Goal: Task Accomplishment & Management: Manage account settings

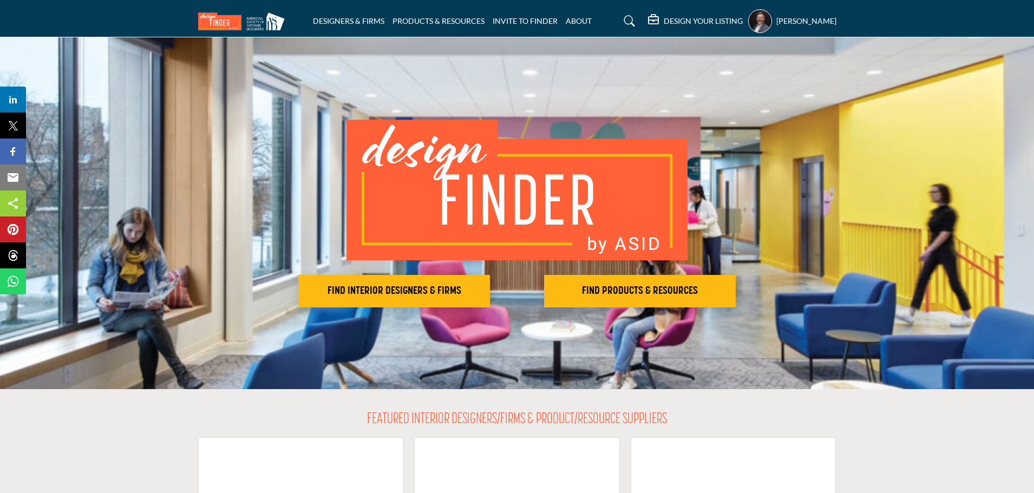
click at [633, 22] on icon at bounding box center [629, 21] width 11 height 11
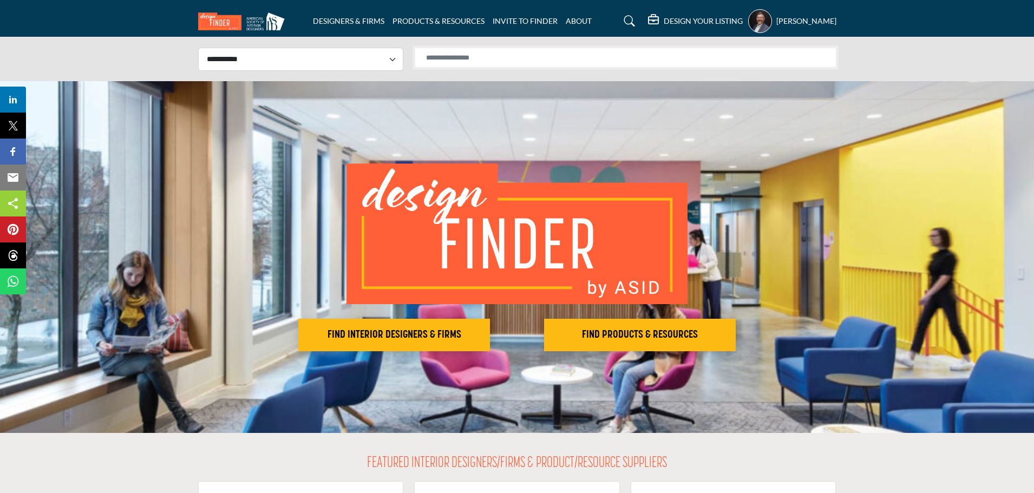
click at [582, 56] on input "Search Solutions" at bounding box center [626, 58] width 422 height 20
paste input "**********"
type input "**********"
drag, startPoint x: 363, startPoint y: 61, endPoint x: 347, endPoint y: 69, distance: 17.7
click at [363, 61] on select "**********" at bounding box center [300, 59] width 205 height 23
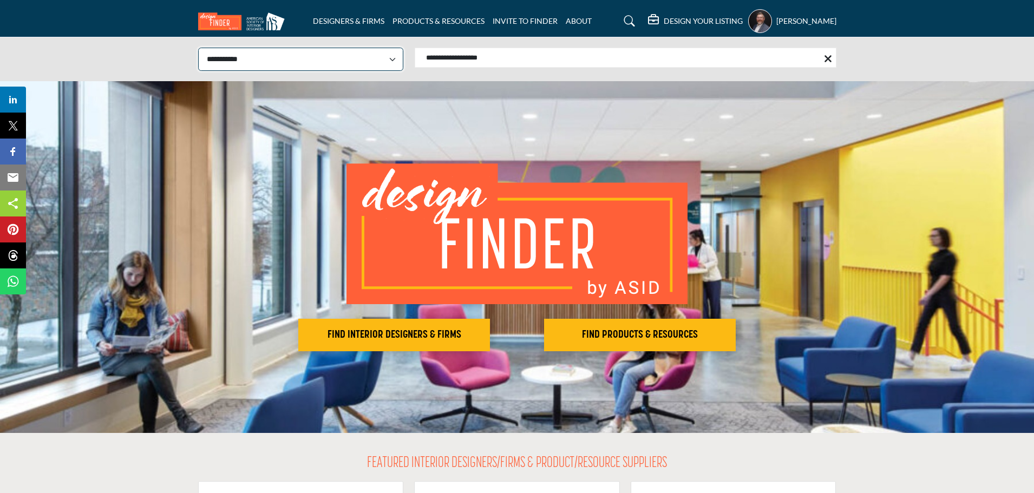
select select "**********"
click at [198, 48] on select "**********" at bounding box center [300, 59] width 205 height 23
click at [746, 52] on input "**********" at bounding box center [626, 58] width 422 height 20
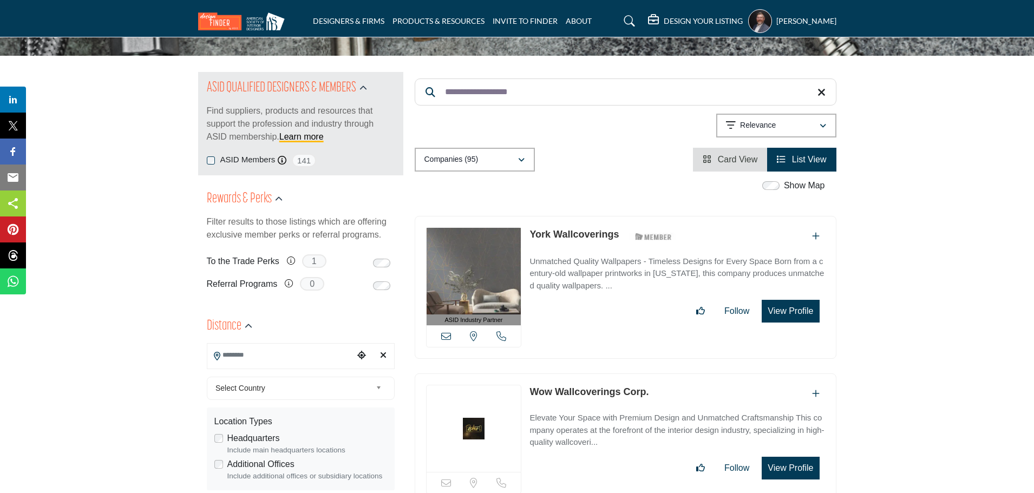
scroll to position [108, 0]
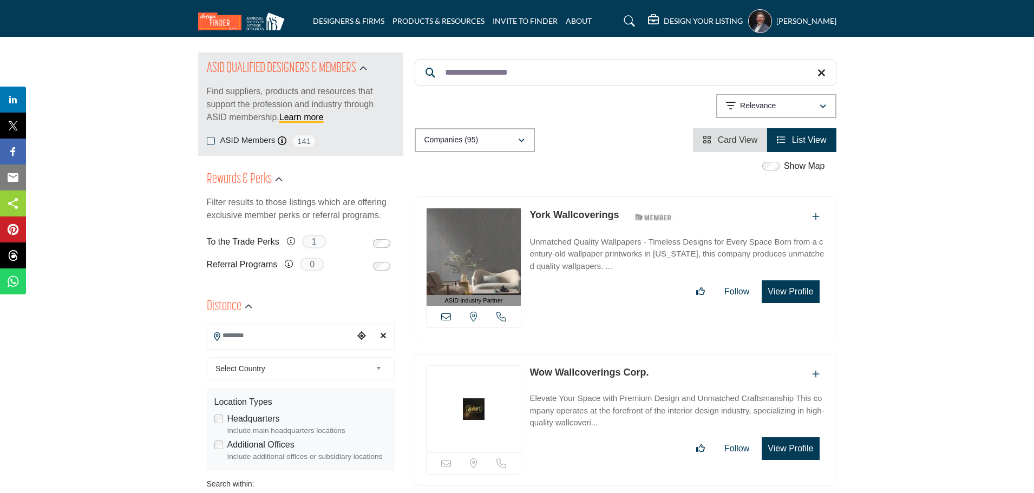
click at [578, 216] on link "York Wallcoverings" at bounding box center [574, 215] width 89 height 11
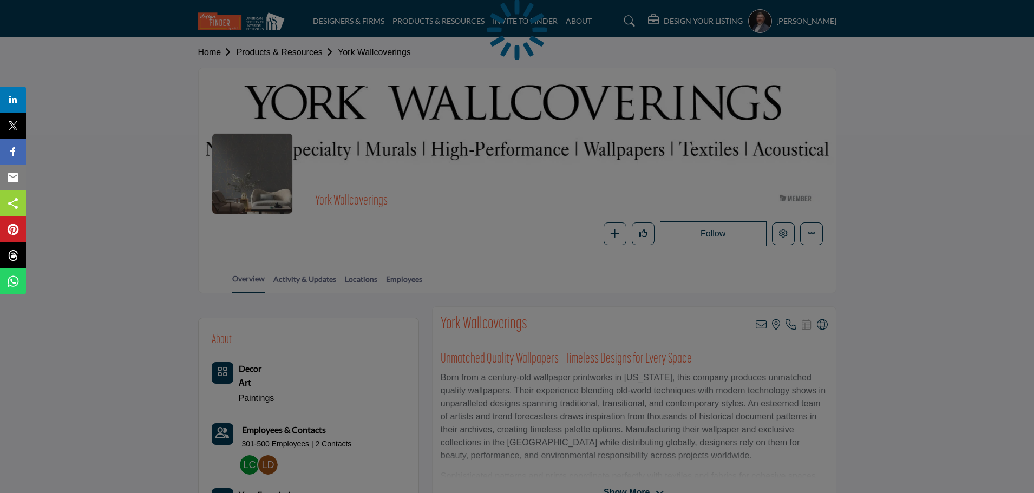
click at [811, 233] on div at bounding box center [517, 246] width 1034 height 493
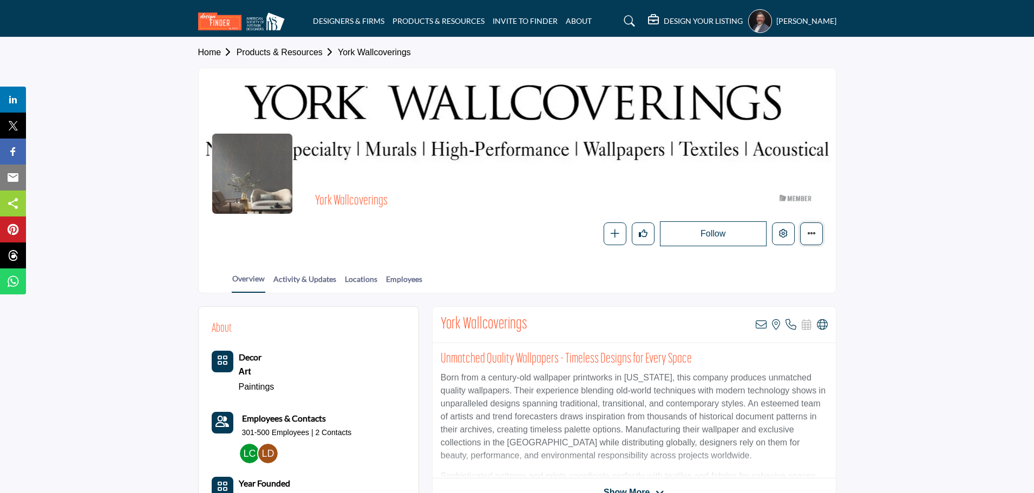
click at [813, 236] on icon "More details" at bounding box center [811, 233] width 9 height 9
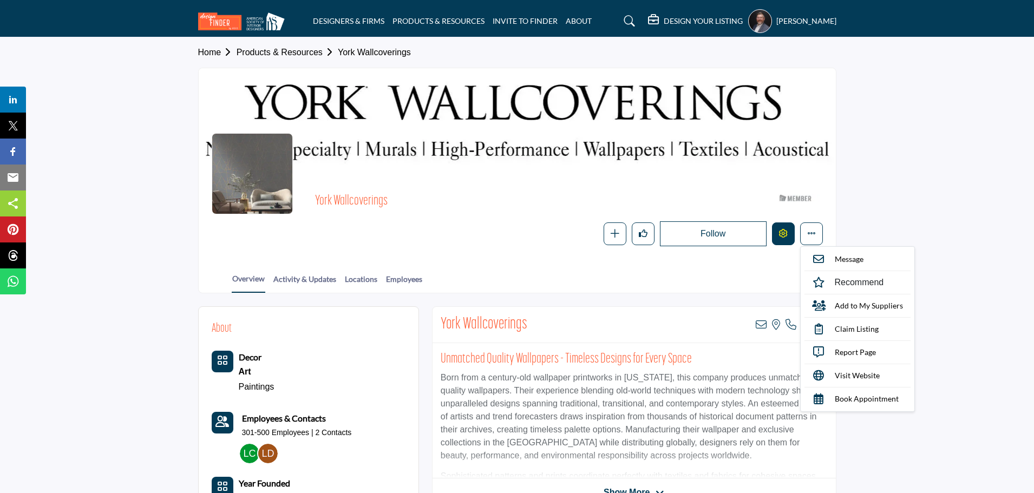
click at [788, 232] on button "Edit company" at bounding box center [783, 234] width 23 height 23
click at [781, 237] on icon "Edit company" at bounding box center [783, 233] width 9 height 9
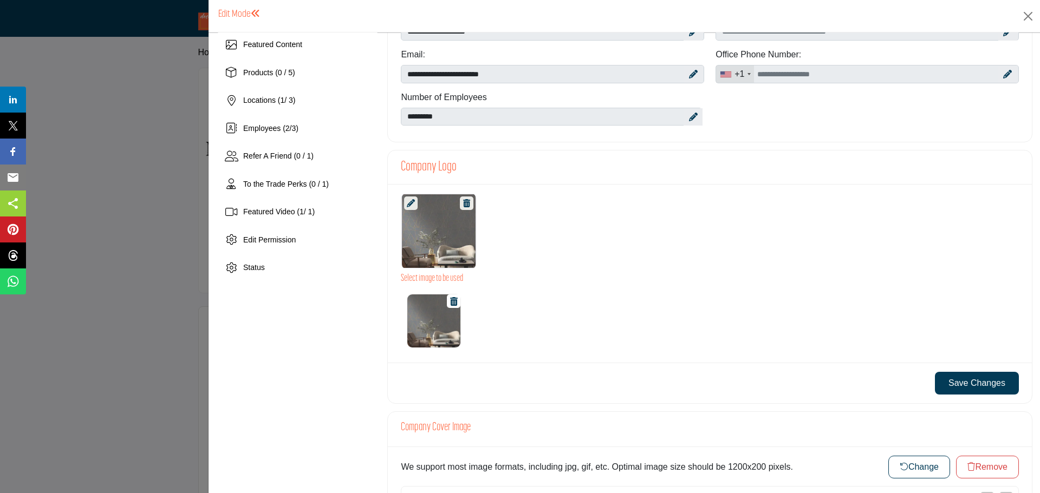
scroll to position [162, 0]
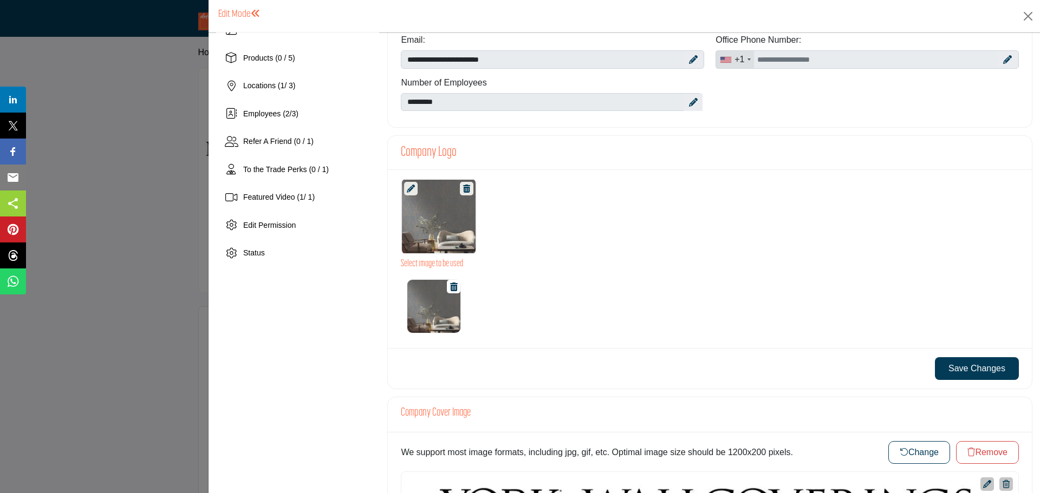
click at [412, 187] on icon at bounding box center [411, 189] width 8 height 8
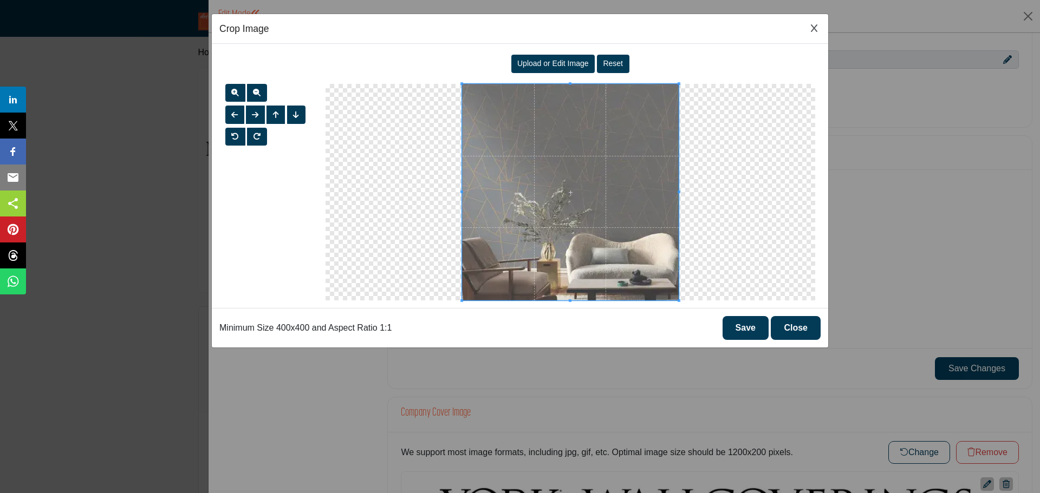
click at [815, 28] on icon "Close Image Upload Modal" at bounding box center [814, 28] width 6 height 9
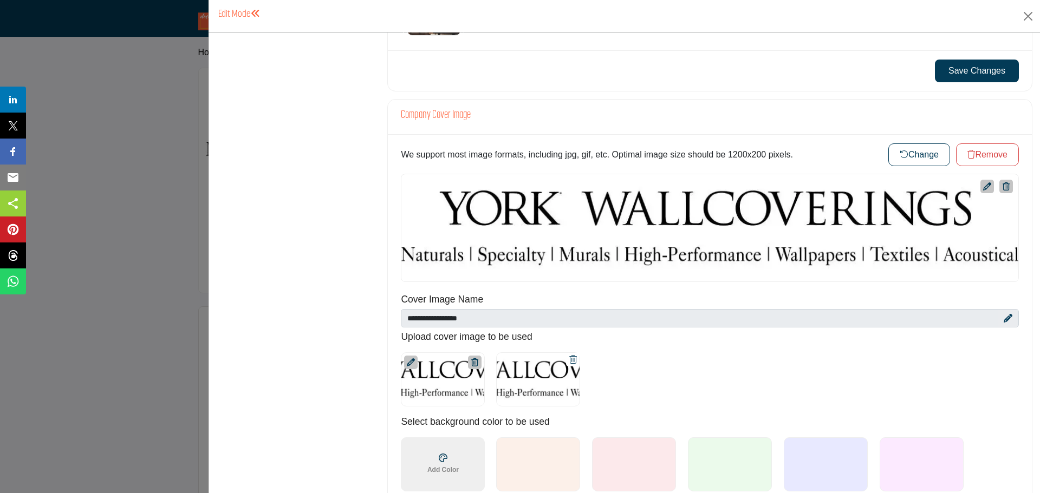
scroll to position [487, 0]
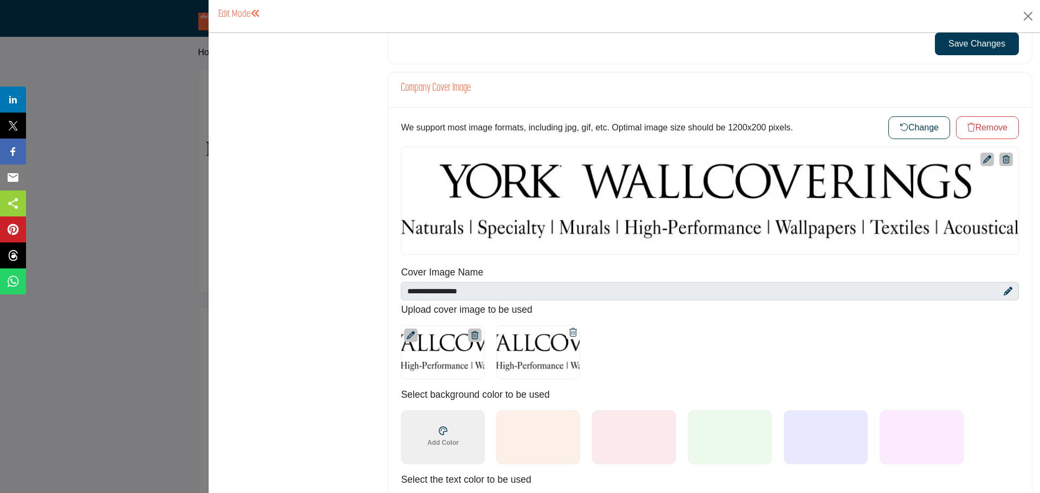
click at [915, 124] on button "Change" at bounding box center [919, 127] width 62 height 23
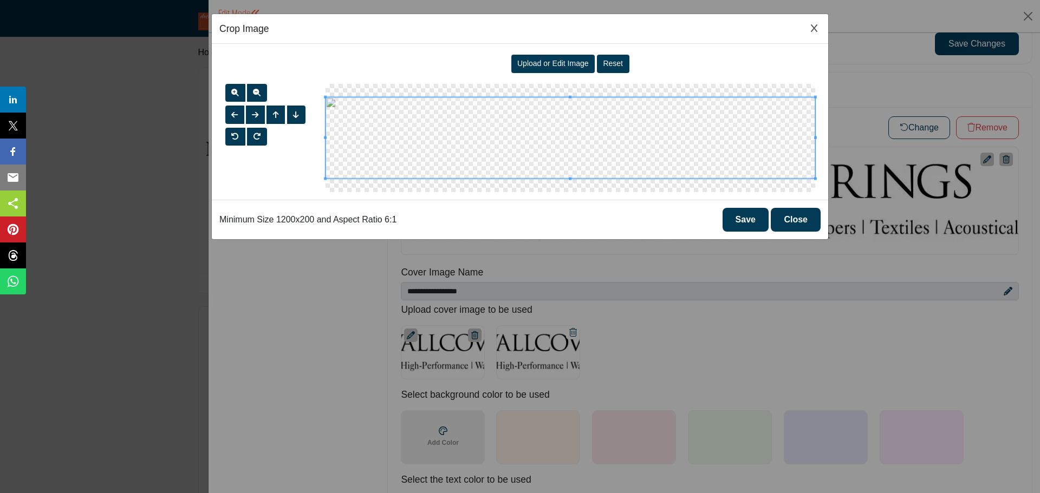
click at [556, 68] on span "Upload or Edit Image" at bounding box center [552, 63] width 71 height 9
click at [618, 61] on span "Reset" at bounding box center [613, 63] width 20 height 9
click at [603, 63] on span "Reset" at bounding box center [613, 63] width 20 height 9
click at [791, 217] on button "Close" at bounding box center [796, 220] width 50 height 24
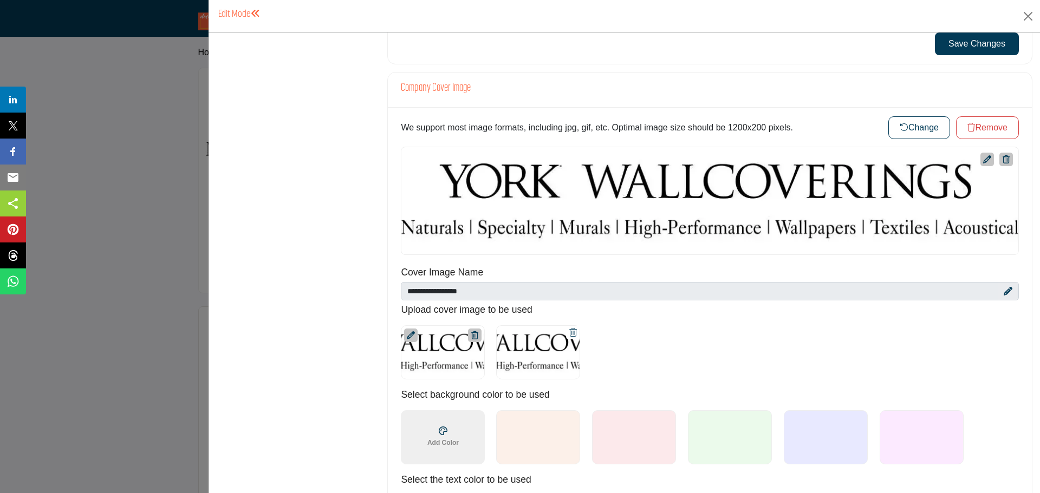
click at [916, 128] on button "Change" at bounding box center [919, 127] width 62 height 23
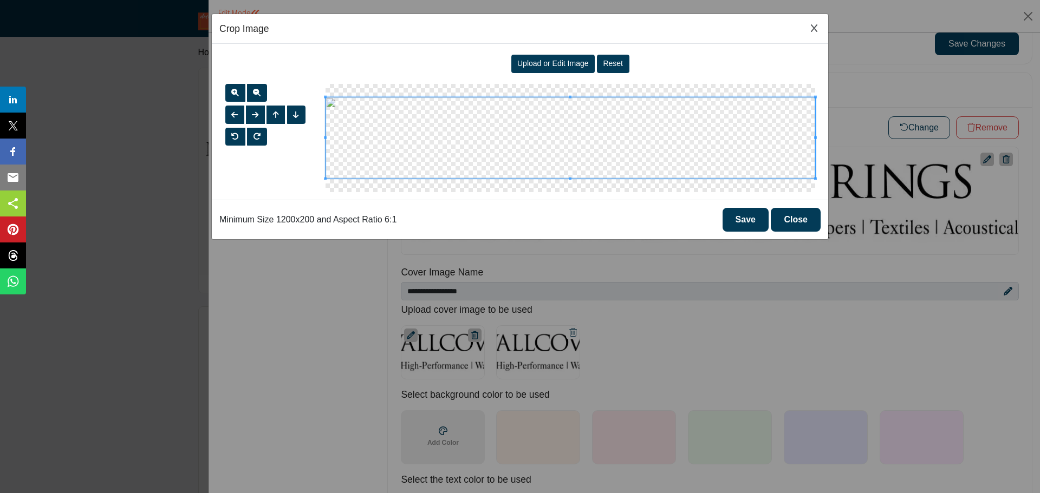
click at [538, 65] on span "Upload or Edit Image" at bounding box center [552, 63] width 71 height 9
click at [793, 220] on button "Close" at bounding box center [796, 220] width 50 height 24
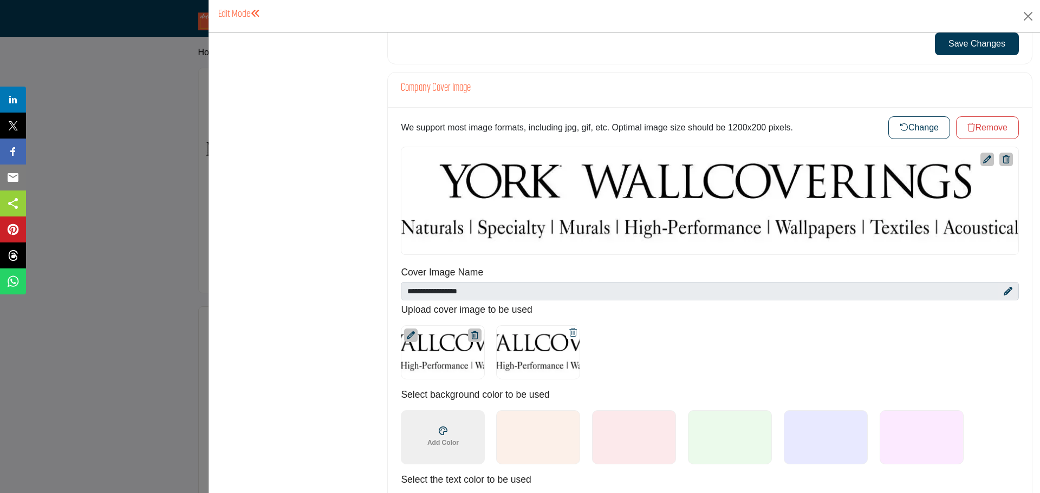
click at [473, 336] on icon at bounding box center [474, 335] width 7 height 8
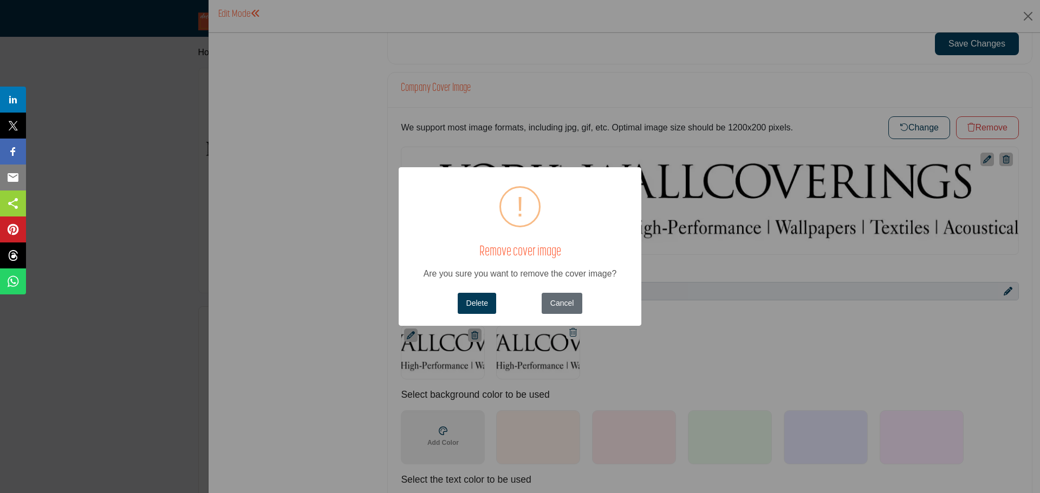
click at [572, 299] on button "Cancel" at bounding box center [562, 303] width 40 height 21
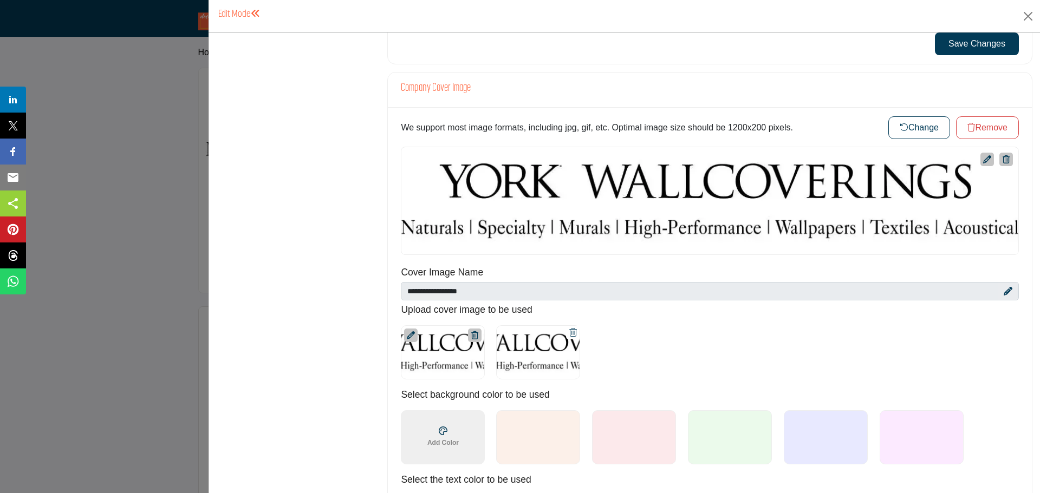
click at [570, 328] on icon at bounding box center [573, 332] width 8 height 9
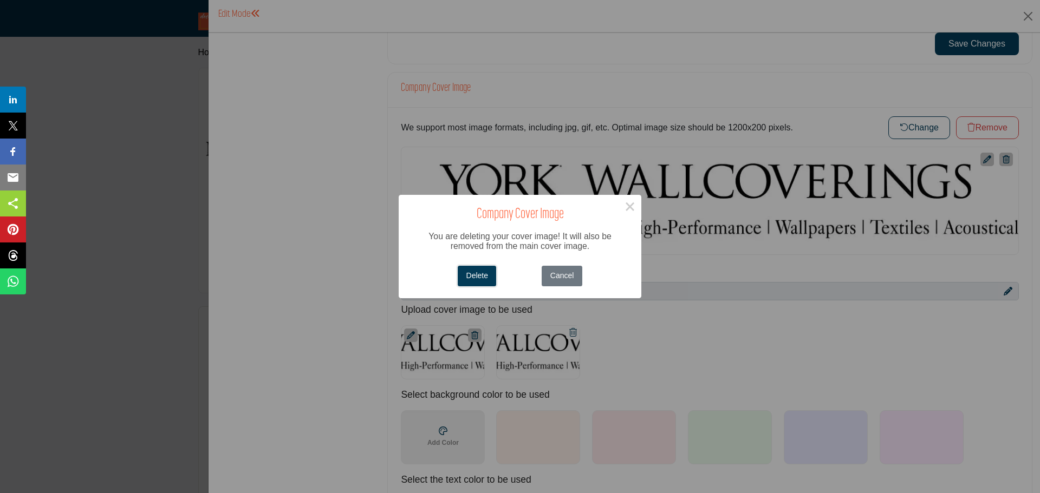
click at [474, 278] on button "Delete" at bounding box center [477, 276] width 38 height 21
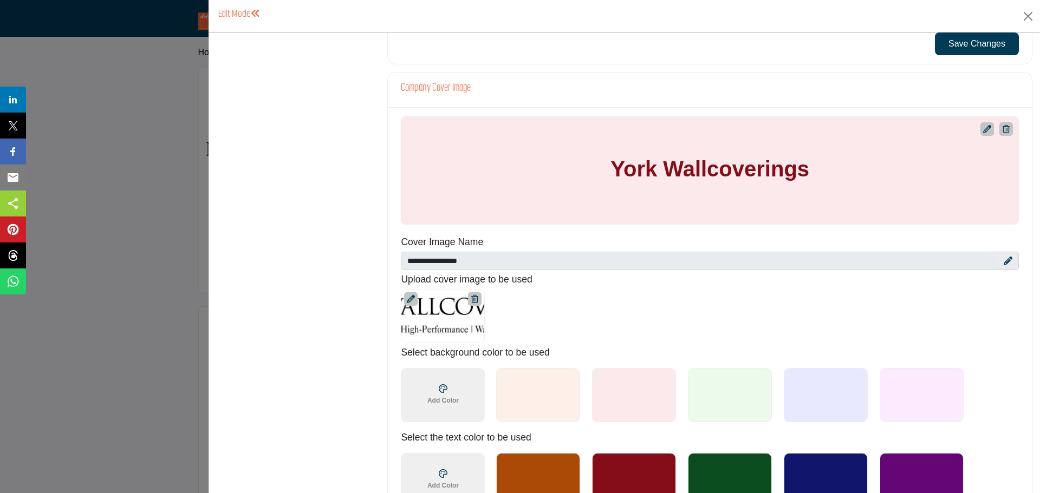
click at [474, 299] on icon at bounding box center [474, 299] width 7 height 8
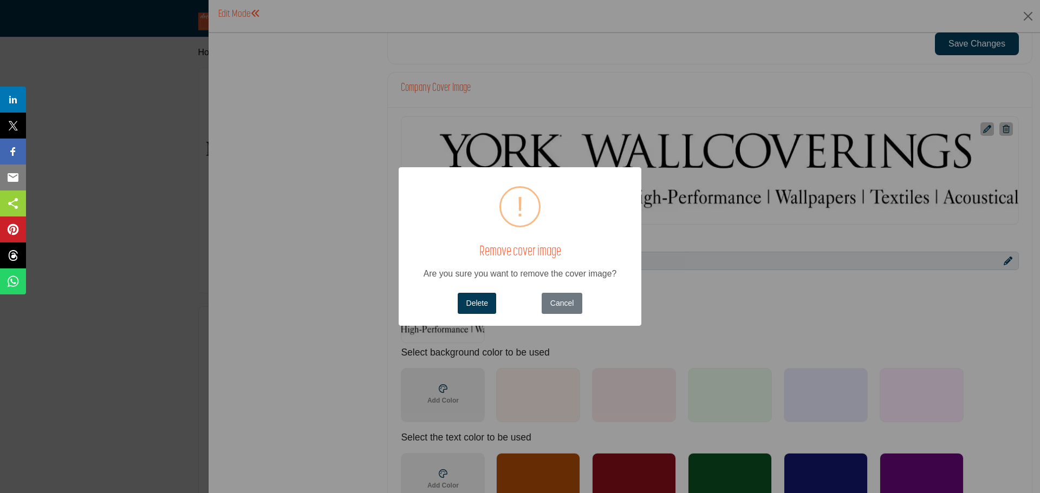
click at [477, 299] on button "Delete" at bounding box center [477, 303] width 38 height 21
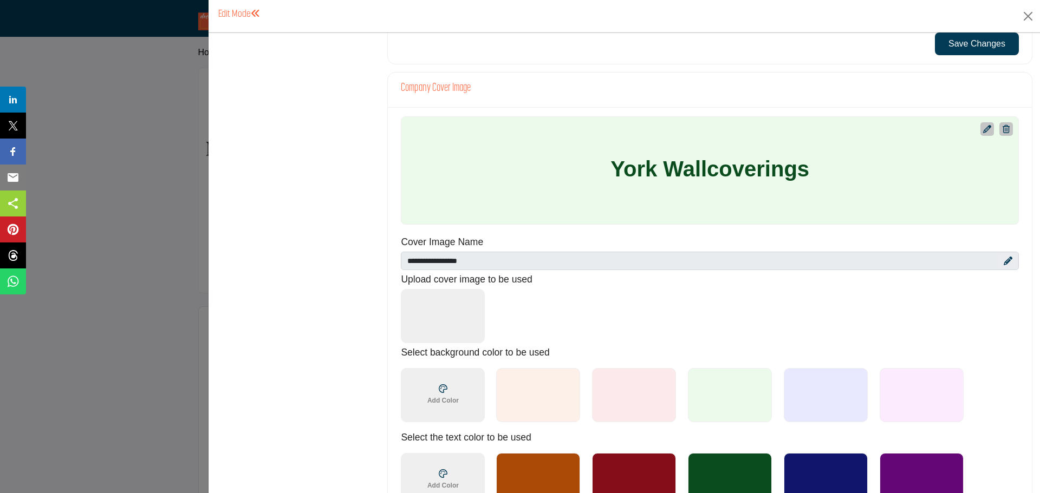
click at [983, 129] on icon at bounding box center [987, 129] width 8 height 8
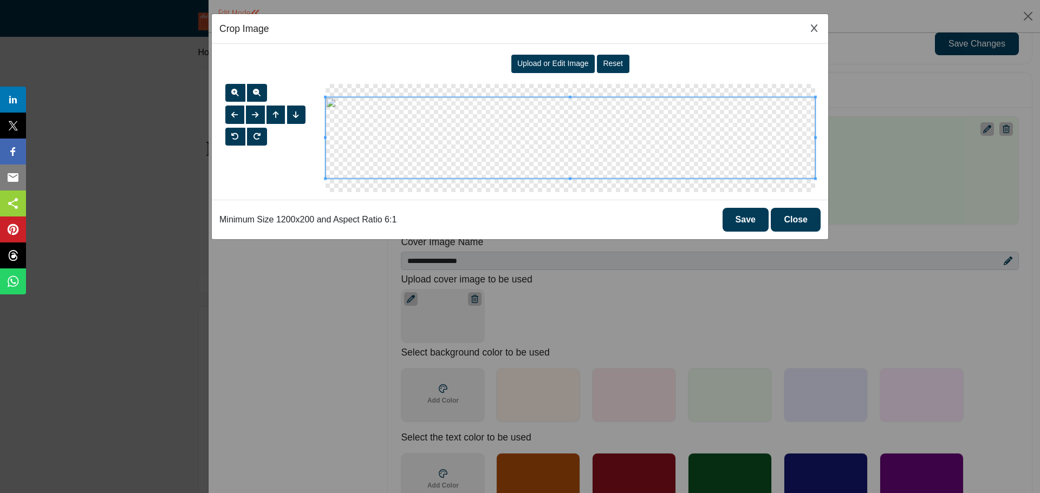
click at [537, 67] on span "Upload or Edit Image" at bounding box center [552, 63] width 71 height 9
click at [754, 216] on button "Save" at bounding box center [745, 220] width 46 height 24
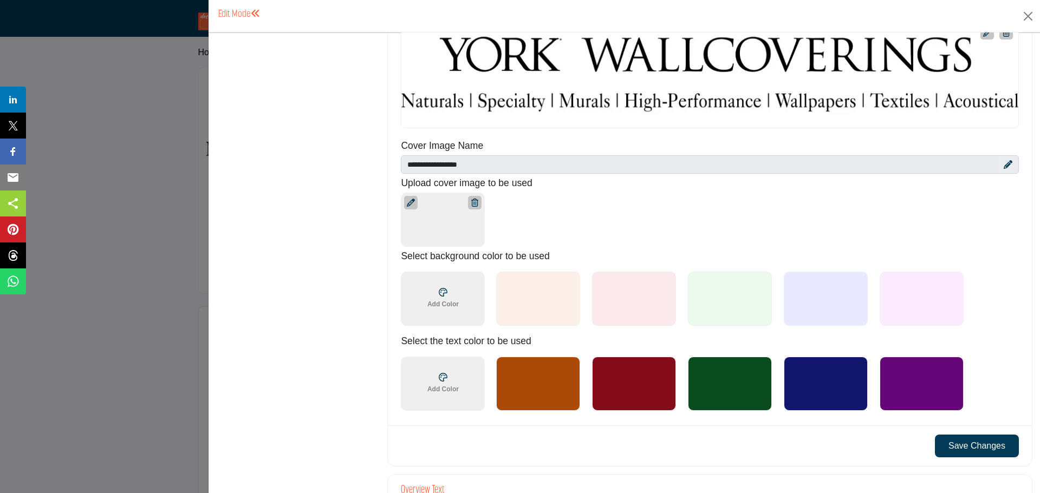
scroll to position [704, 0]
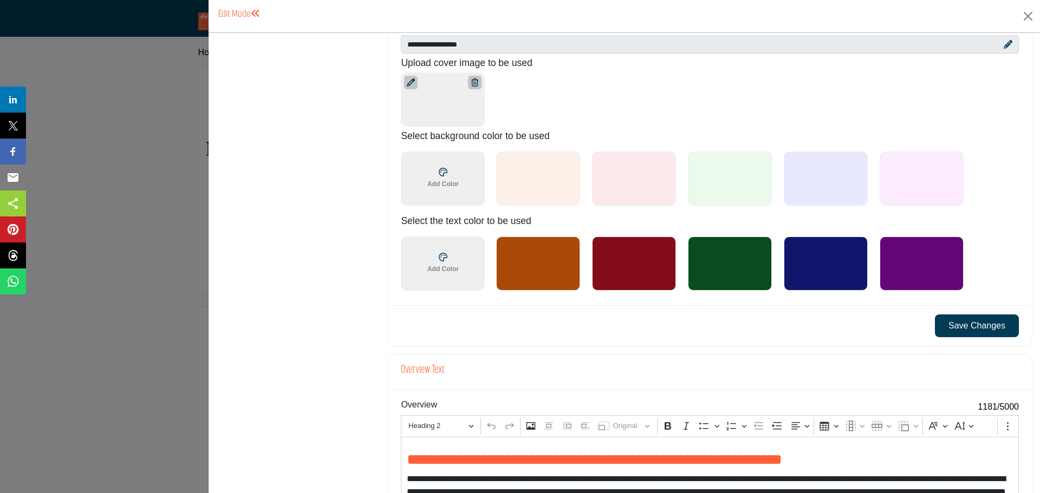
click at [958, 329] on button "Save Changes" at bounding box center [977, 326] width 84 height 23
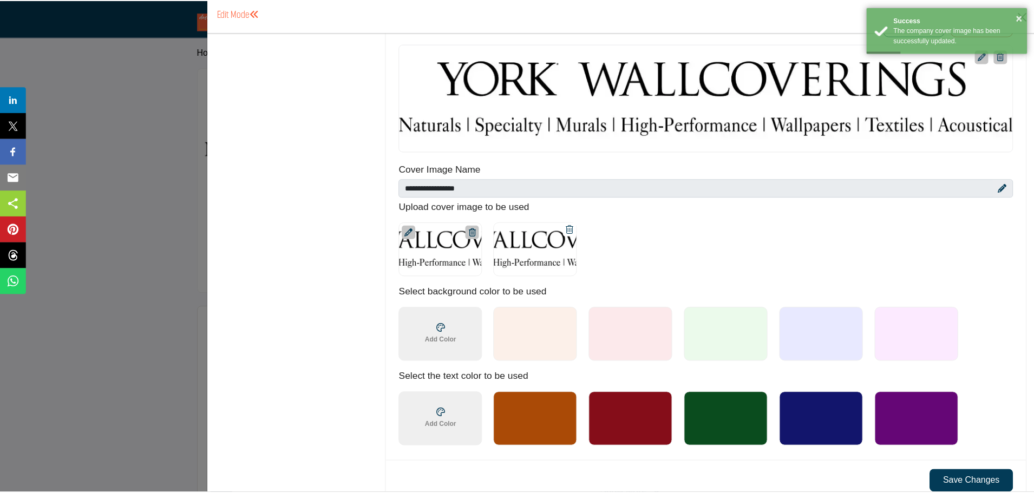
scroll to position [596, 0]
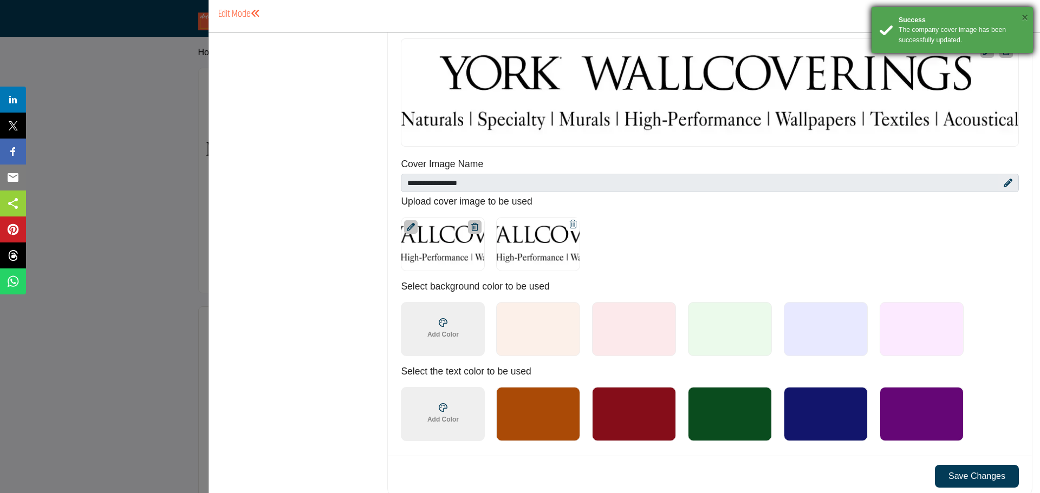
click at [1026, 17] on button "×" at bounding box center [1024, 17] width 6 height 11
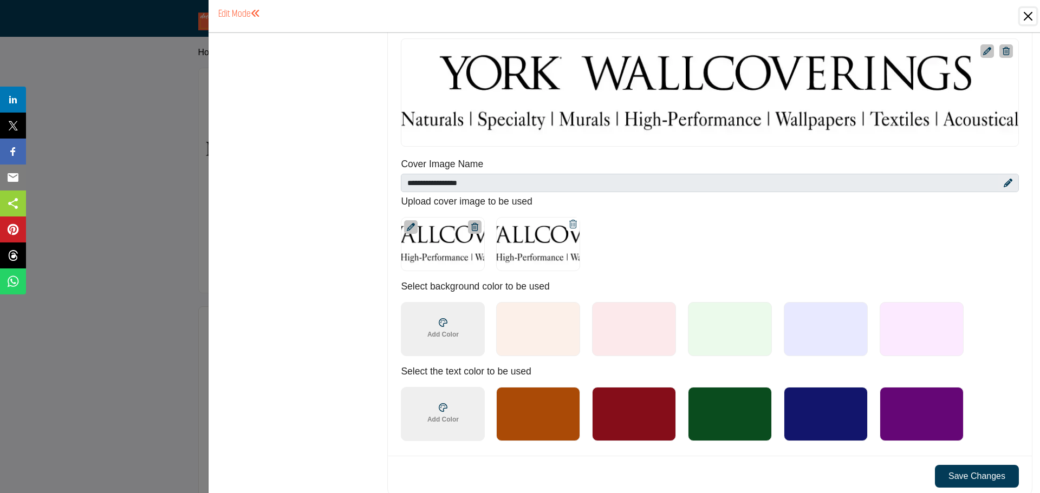
click at [1027, 14] on button "Close" at bounding box center [1028, 16] width 16 height 16
